Goal: Information Seeking & Learning: Learn about a topic

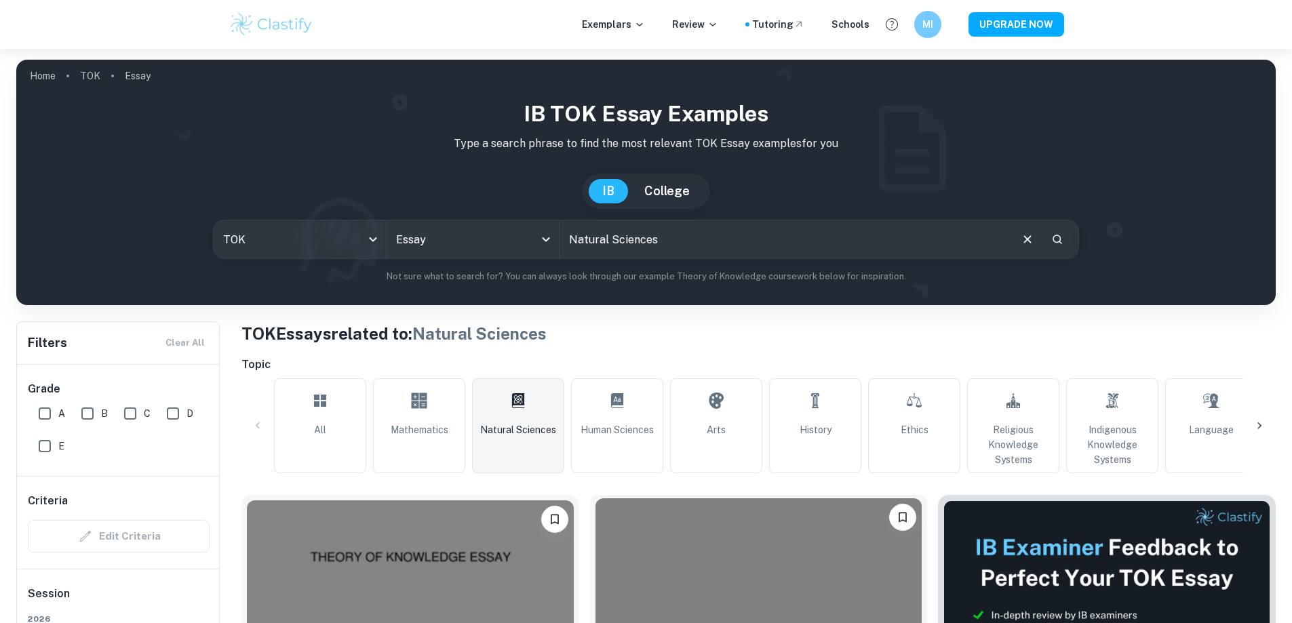
scroll to position [271, 0]
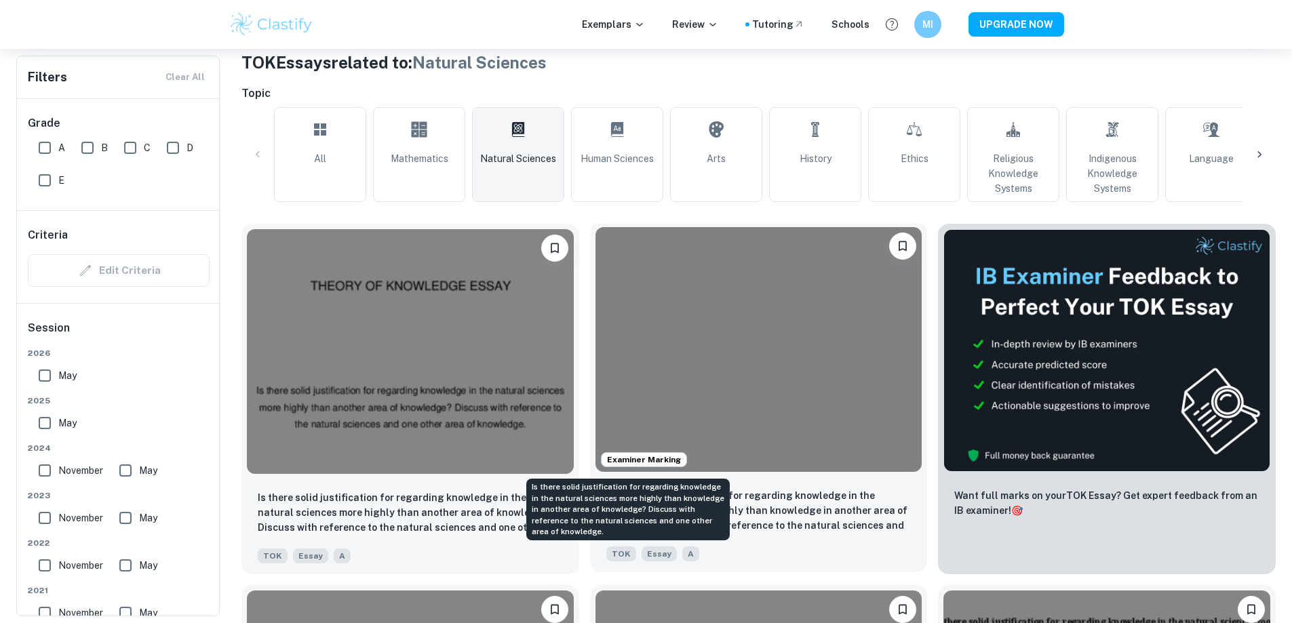
click at [690, 488] on p "Is there solid justification for regarding knowledge in the natural sciences mo…" at bounding box center [758, 511] width 305 height 46
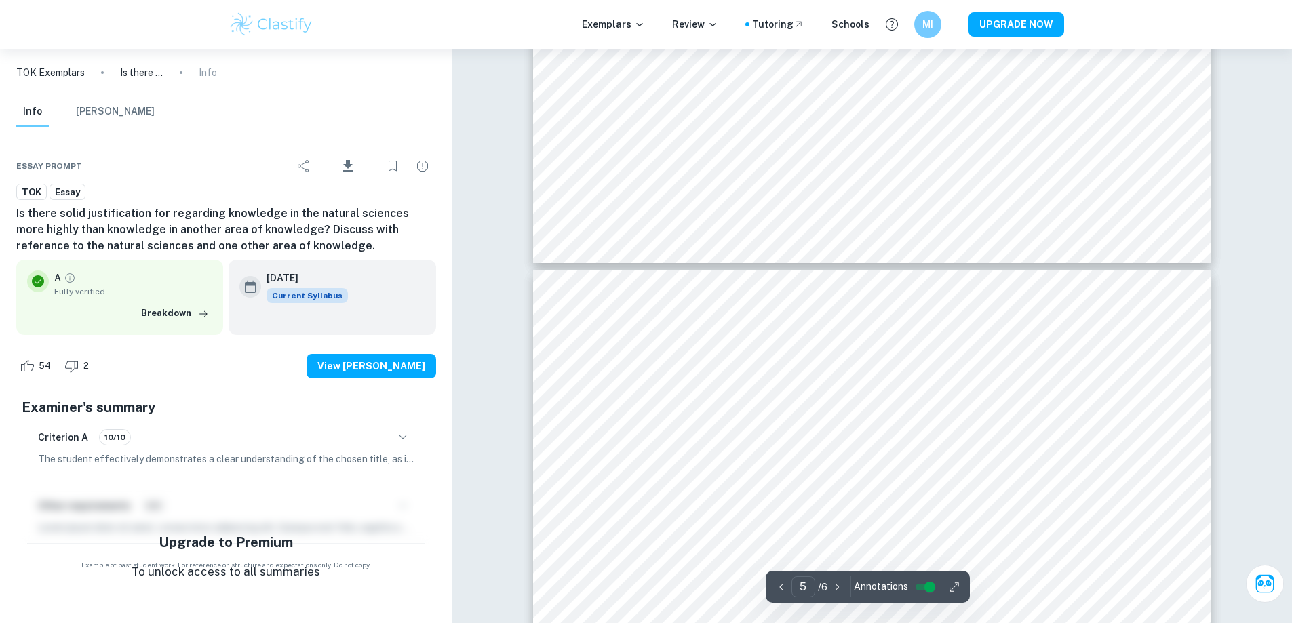
scroll to position [3731, 0]
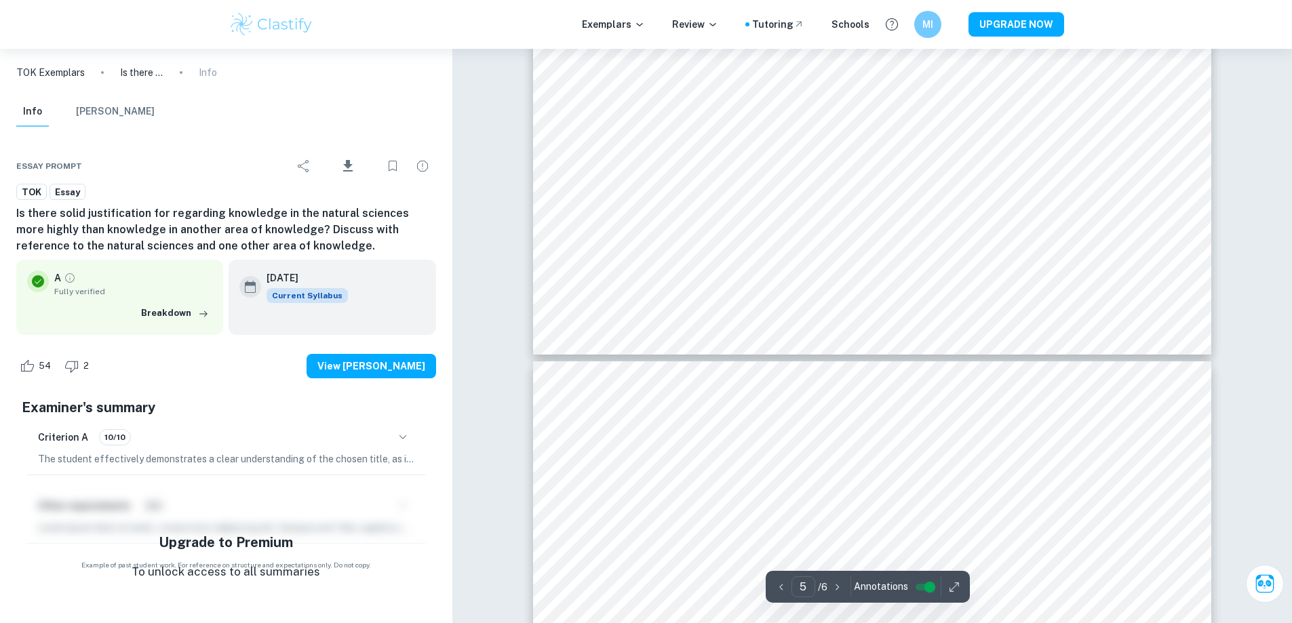
type input "6"
